Goal: Task Accomplishment & Management: Use online tool/utility

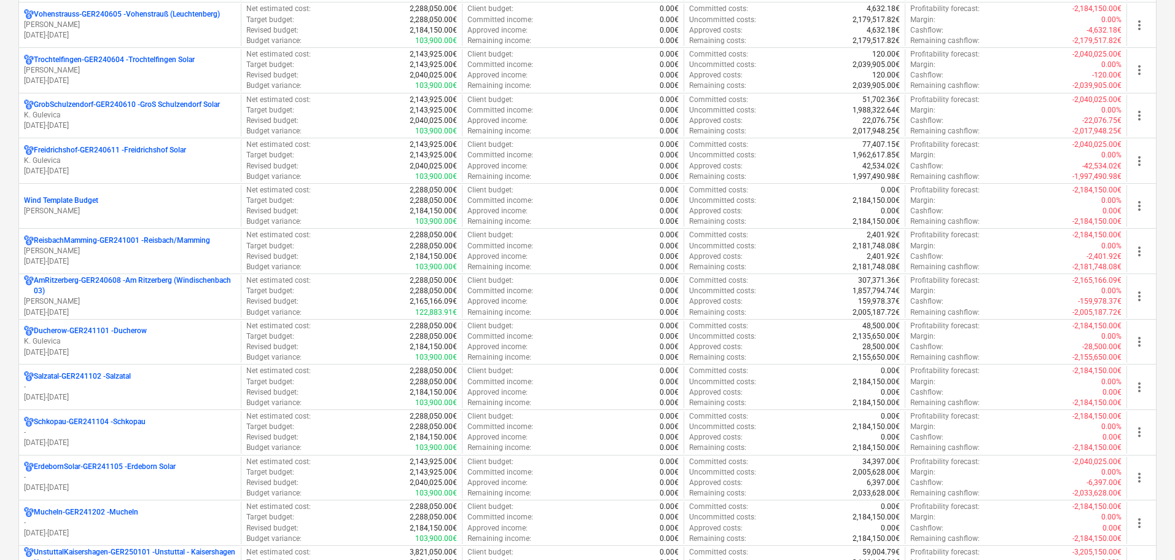
scroll to position [1044, 0]
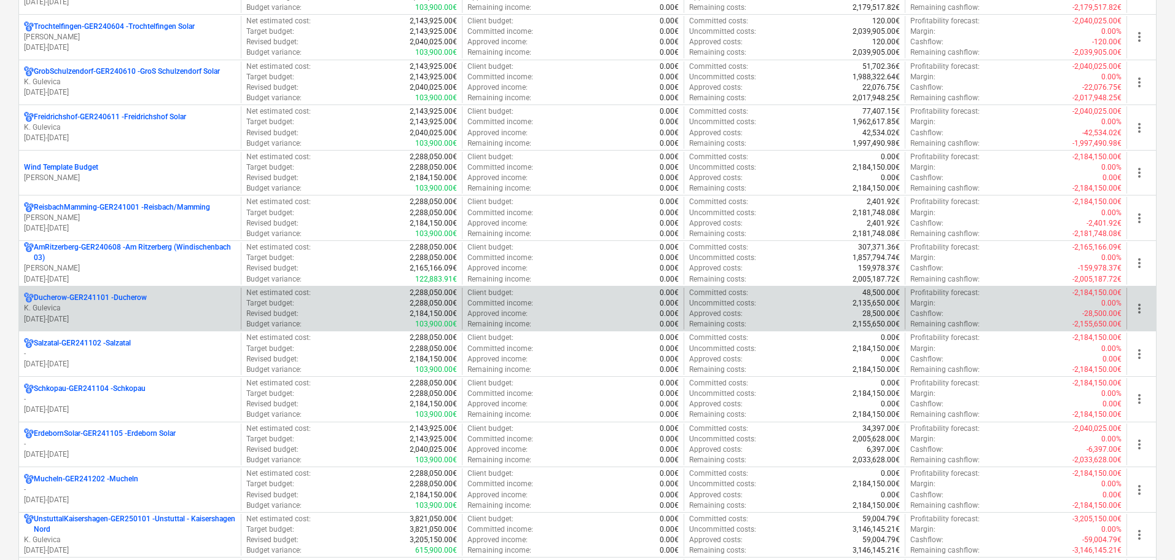
click at [106, 300] on p "Ducherow-GER241101 - Ducherow" at bounding box center [90, 297] width 113 height 10
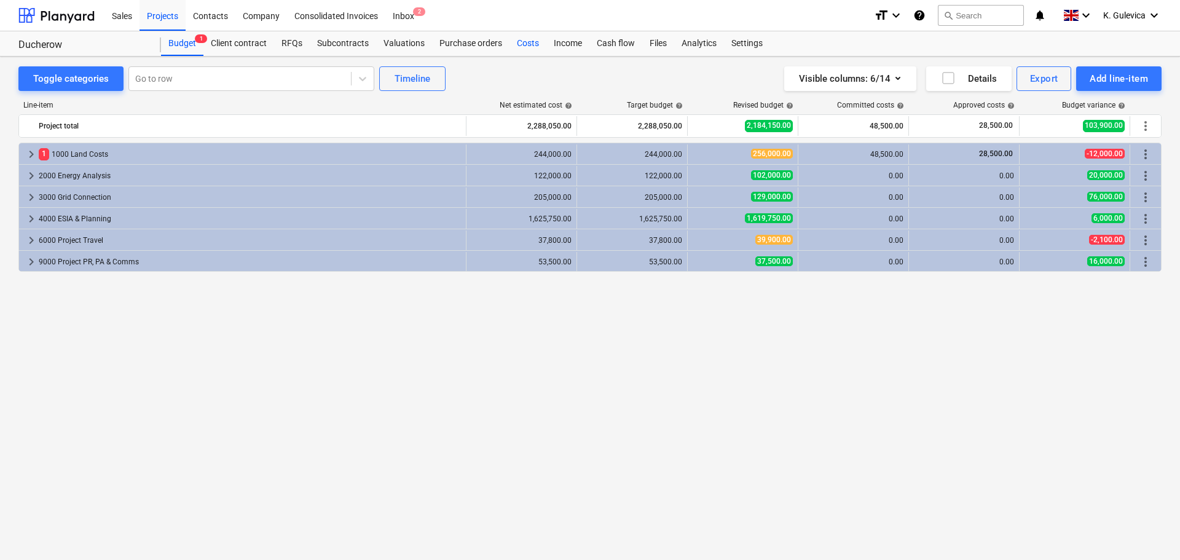
click at [525, 41] on div "Costs" at bounding box center [527, 43] width 37 height 25
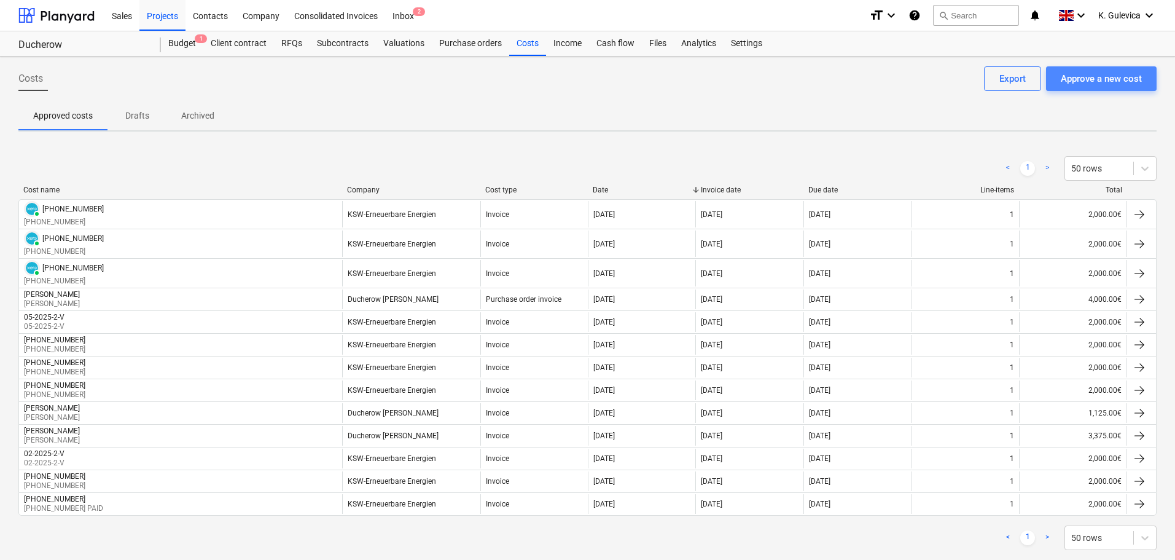
click at [1097, 88] on button "Approve a new cost" at bounding box center [1101, 78] width 111 height 25
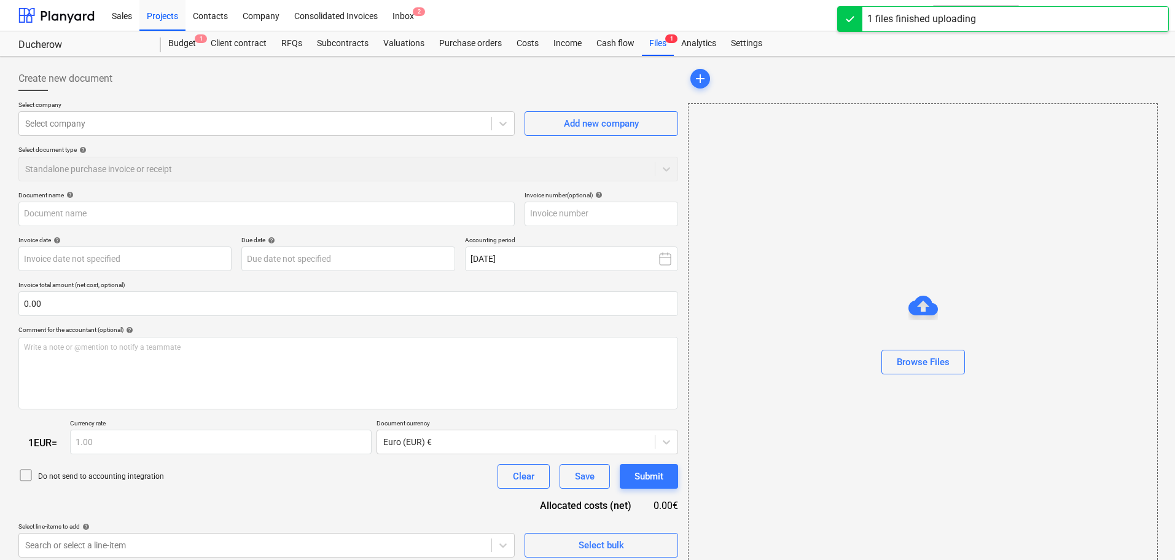
type input "ksw.pdf"
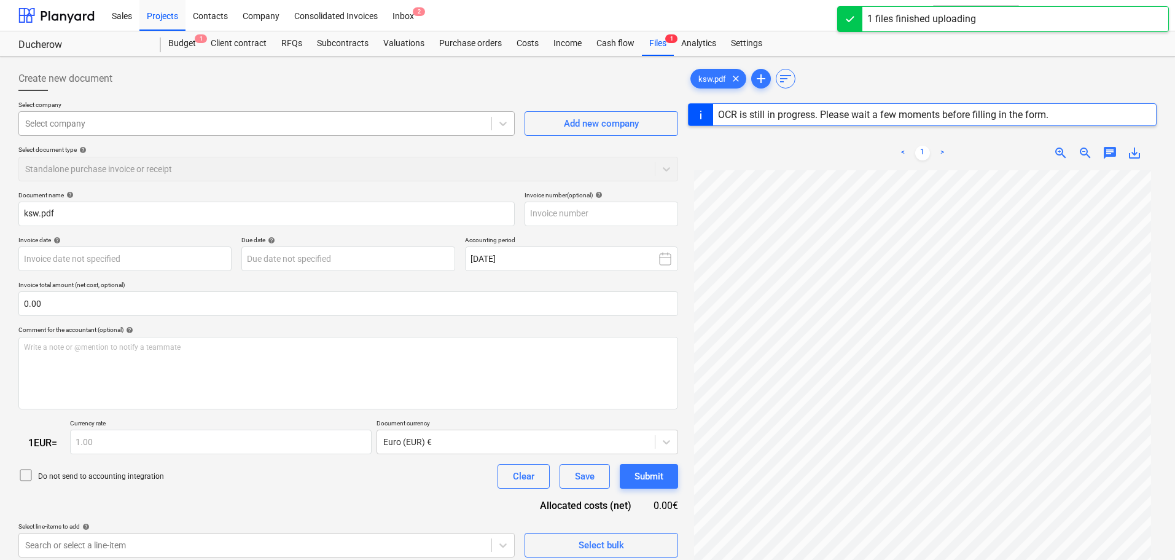
click at [264, 125] on div at bounding box center [255, 123] width 460 height 12
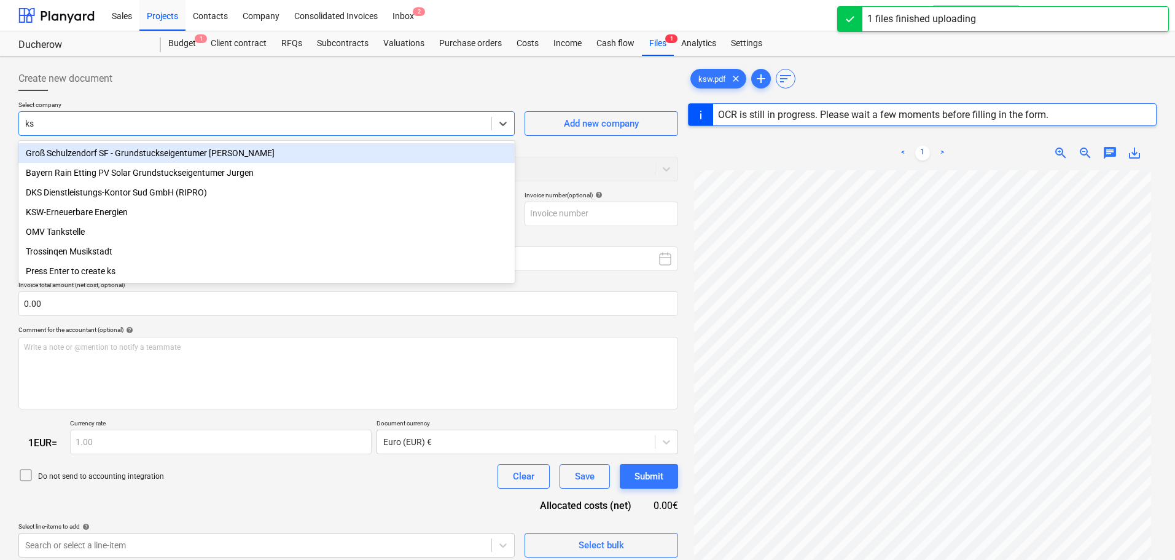
type input "ksw"
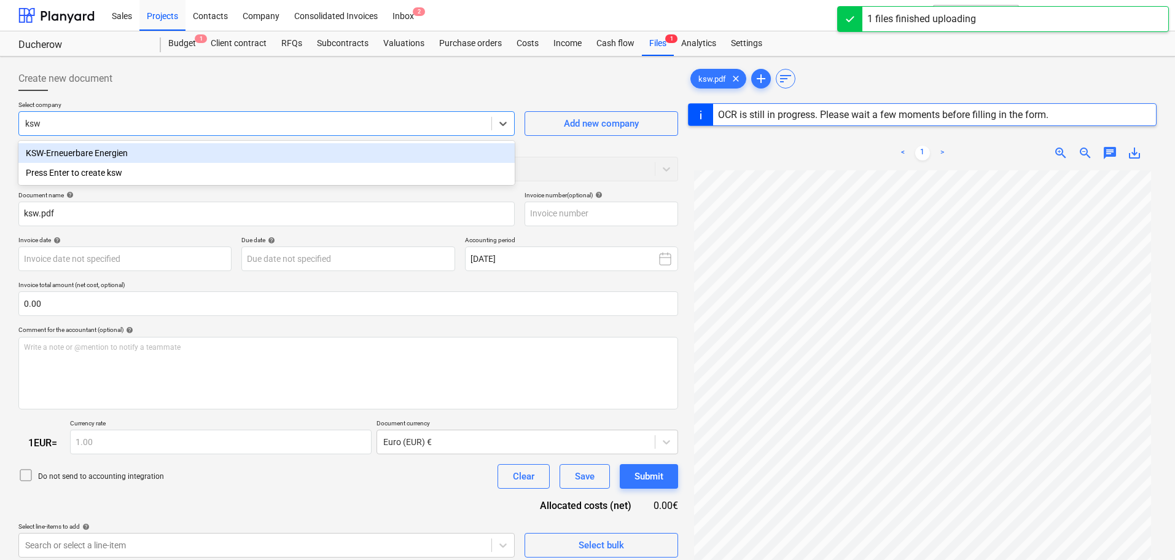
click at [99, 155] on div "KSW-Erneuerbare Energien" at bounding box center [266, 153] width 496 height 20
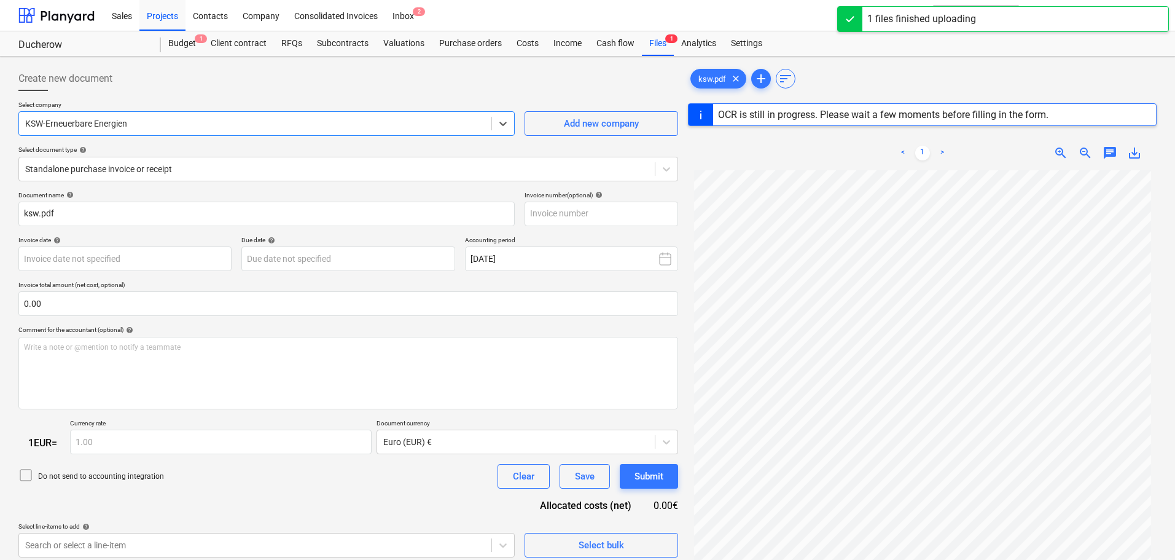
type input "[PHONE_NUMBER]"
type input "[DATE]"
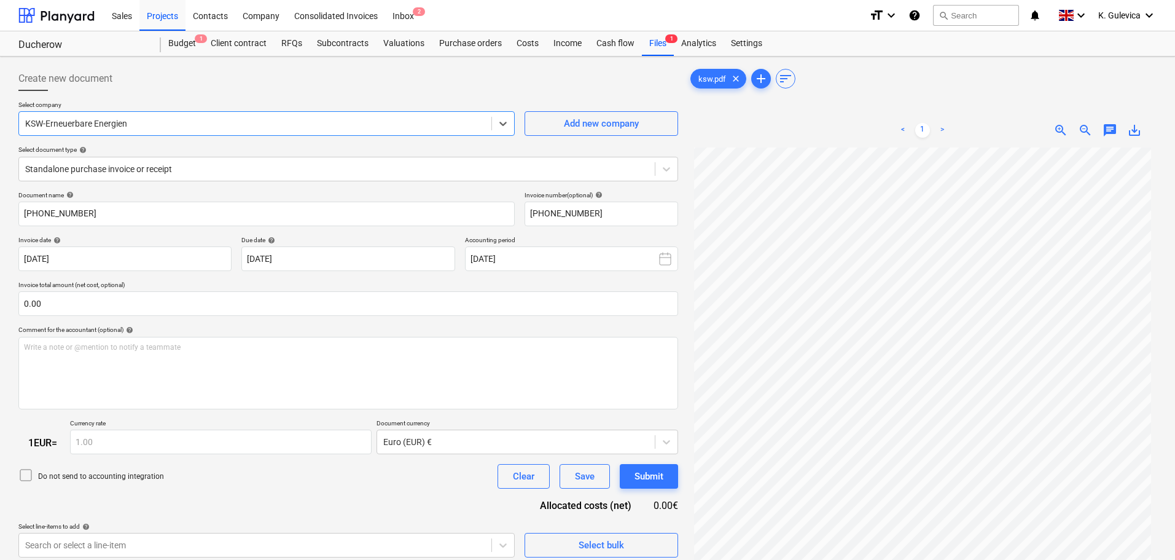
scroll to position [123, 0]
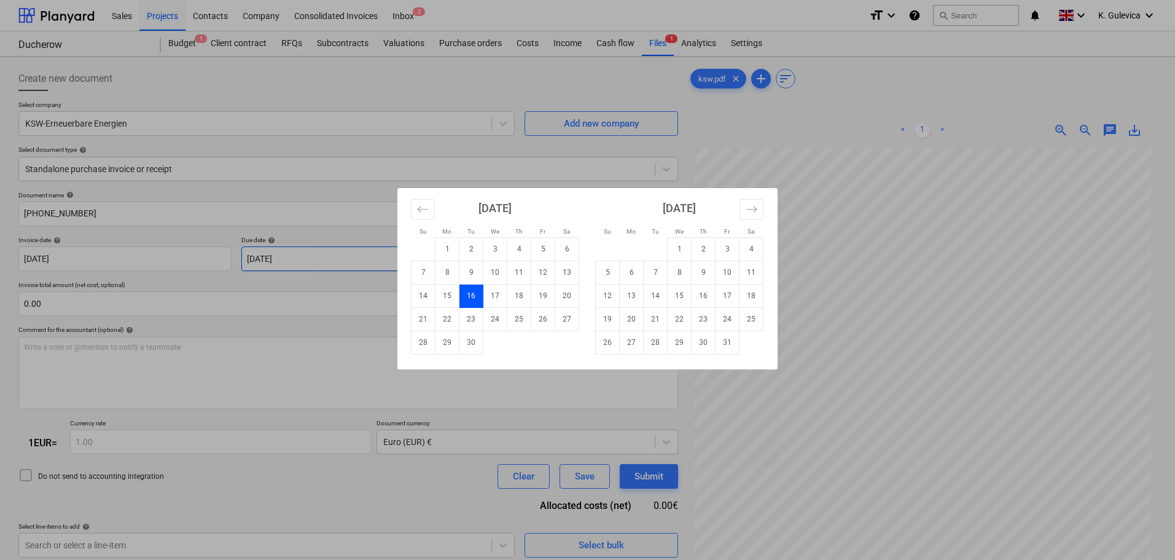
click at [377, 256] on body "Sales Projects Contacts Company Consolidated Invoices Inbox 2 format_size keybo…" at bounding box center [587, 280] width 1175 height 560
click at [672, 297] on td "15" at bounding box center [680, 295] width 24 height 23
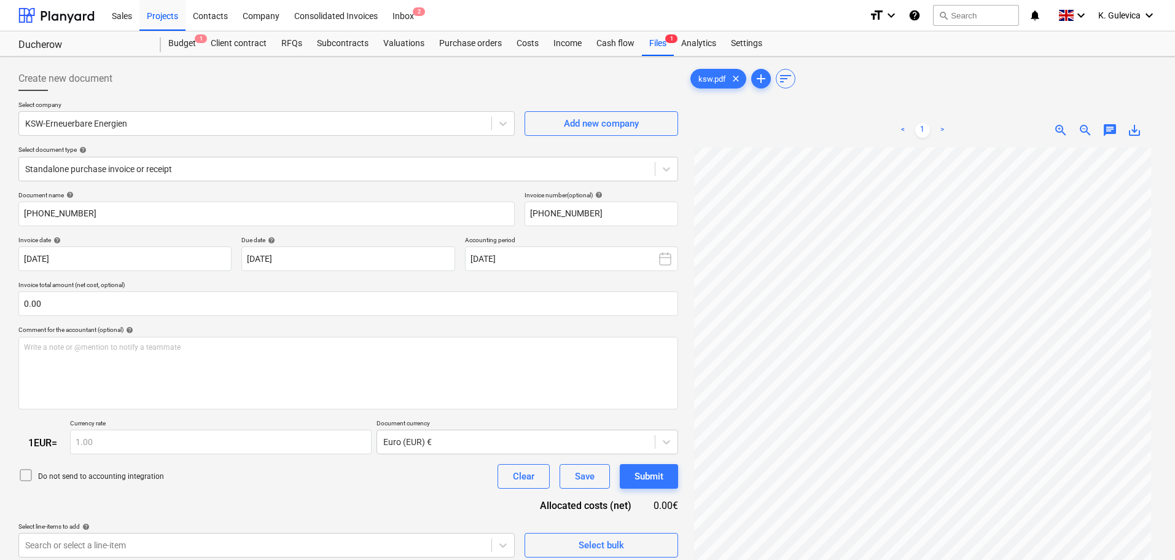
type input "[DATE]"
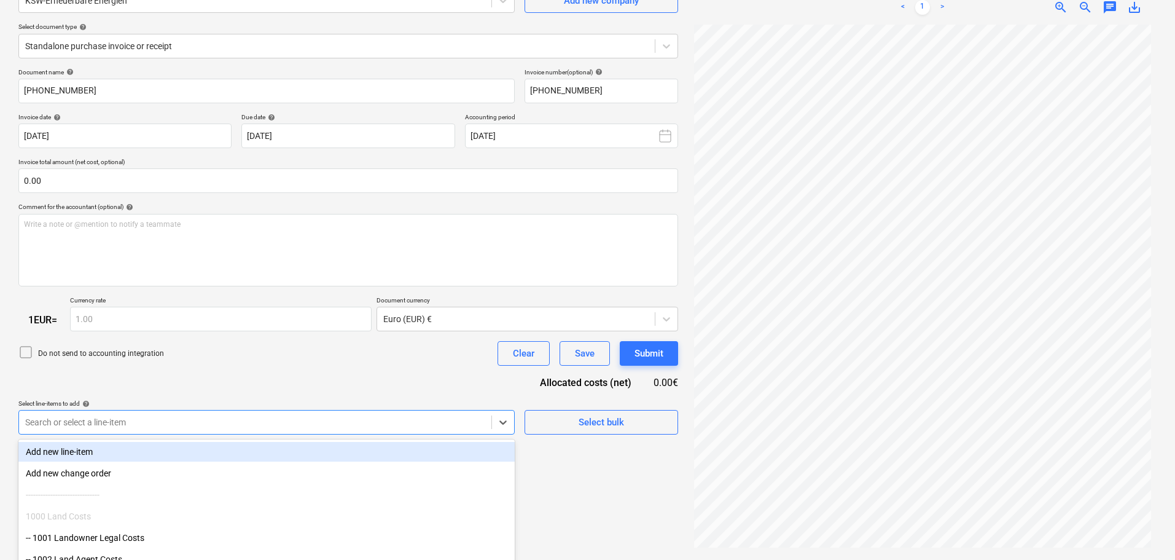
scroll to position [189, 0]
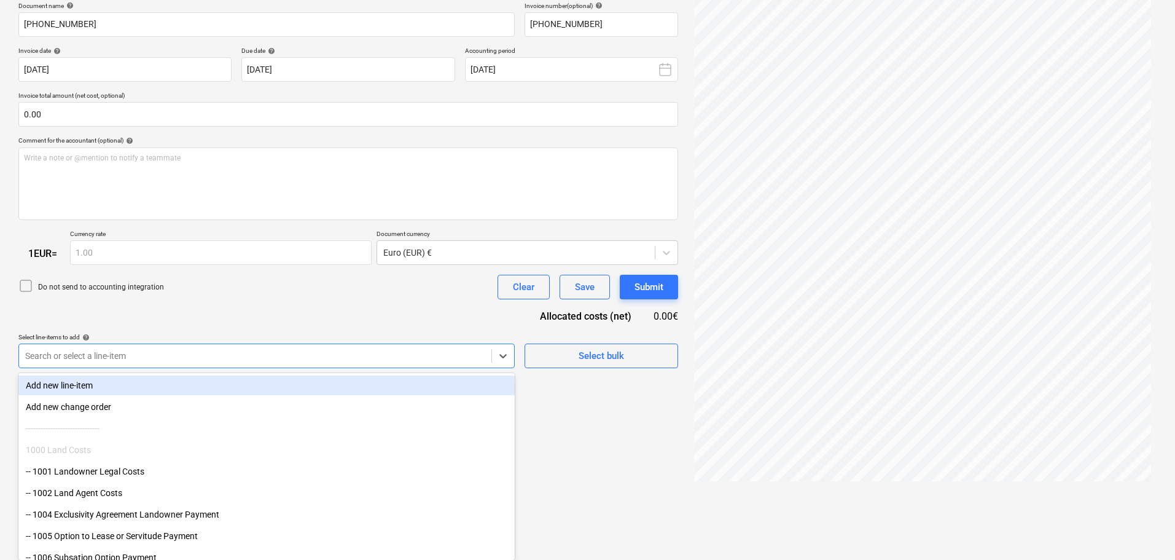
click at [326, 370] on body "Sales Projects Contacts Company Consolidated Invoices Inbox 2 format_size keybo…" at bounding box center [587, 91] width 1175 height 560
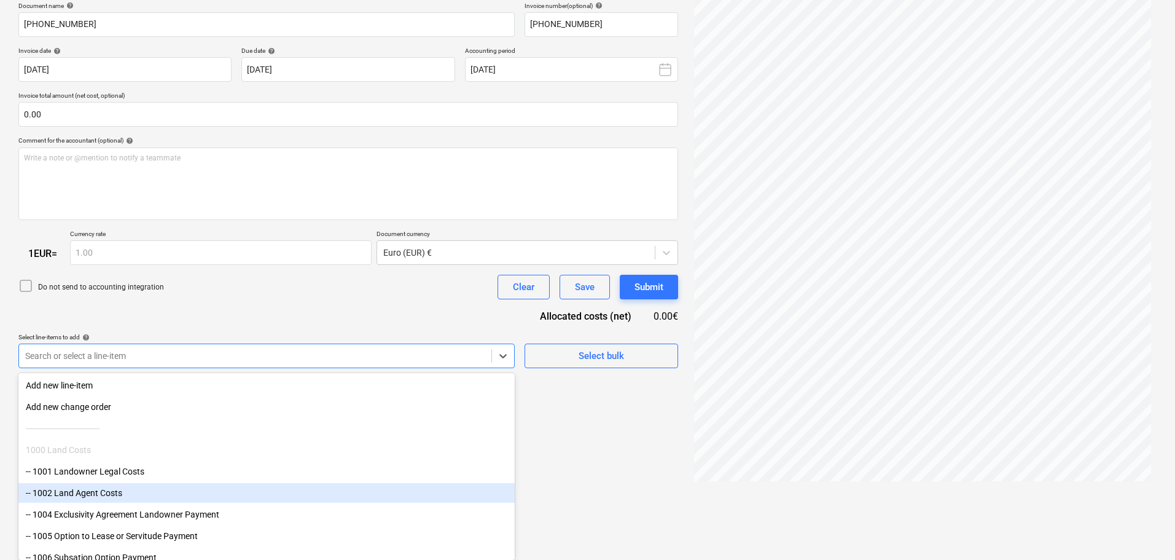
click at [111, 496] on div "-- 1002 Land Agent Costs" at bounding box center [266, 493] width 496 height 20
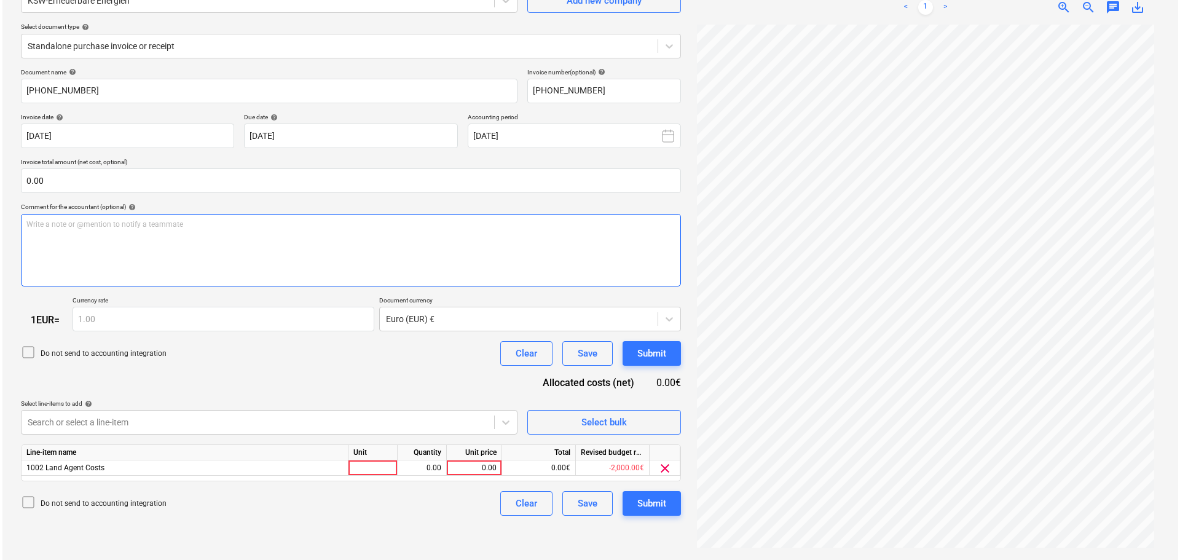
scroll to position [123, 0]
click at [207, 187] on div "Document name help [PHONE_NUMBER] Invoice number (optional) help [PHONE_NUMBER]…" at bounding box center [348, 292] width 660 height 448
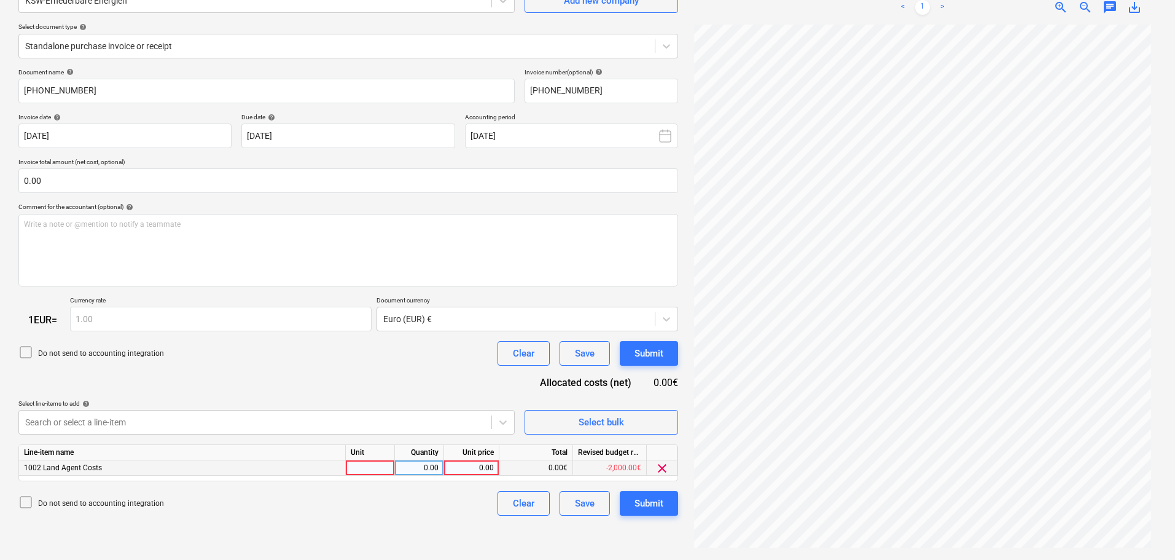
click at [487, 471] on div "0.00" at bounding box center [471, 467] width 45 height 15
type input "2000"
click at [645, 504] on div "Submit" at bounding box center [649, 503] width 29 height 16
